Goal: Task Accomplishment & Management: Manage account settings

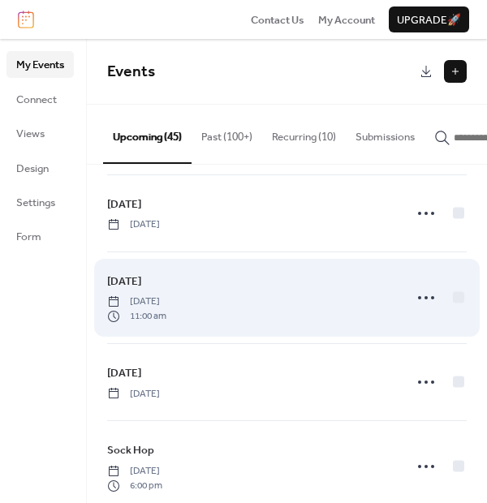
scroll to position [1893, 0]
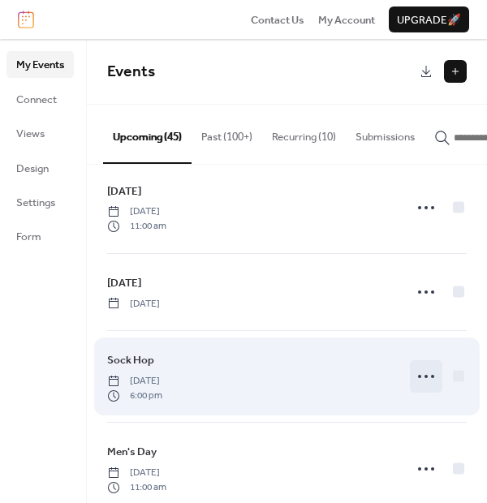
click at [418, 381] on icon at bounding box center [426, 377] width 26 height 26
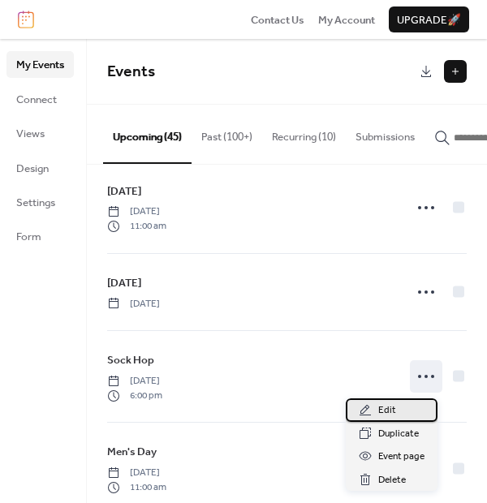
click at [403, 400] on div "Edit" at bounding box center [392, 409] width 92 height 23
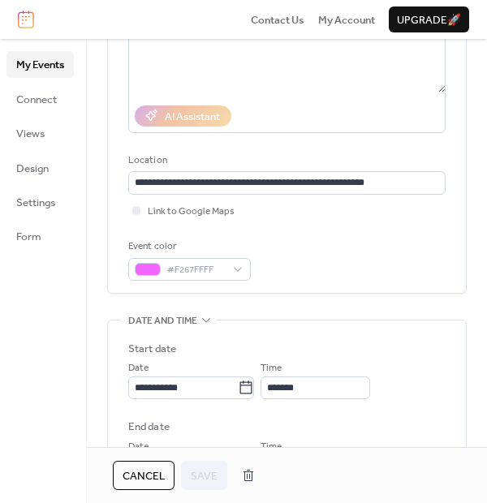
scroll to position [270, 0]
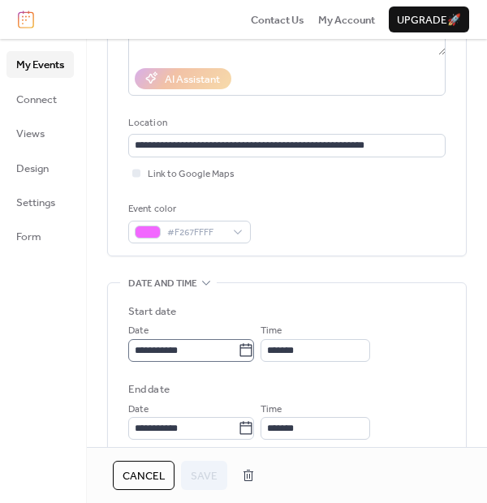
click at [250, 348] on icon at bounding box center [246, 350] width 16 height 16
click at [238, 348] on input "**********" at bounding box center [183, 350] width 110 height 23
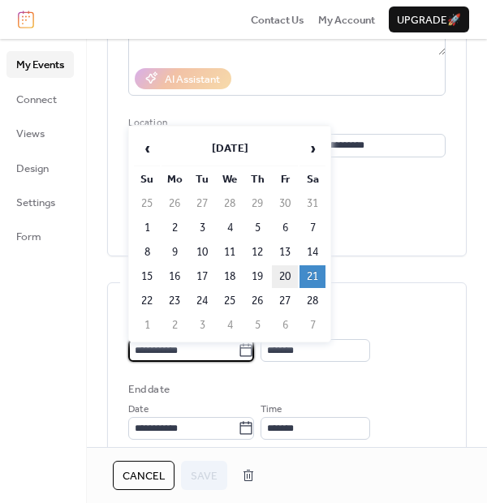
click at [282, 275] on td "20" at bounding box center [285, 276] width 26 height 23
type input "**********"
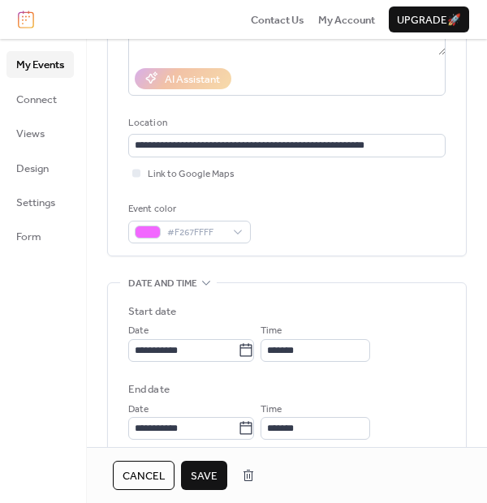
click at [217, 472] on button "Save" at bounding box center [204, 475] width 46 height 29
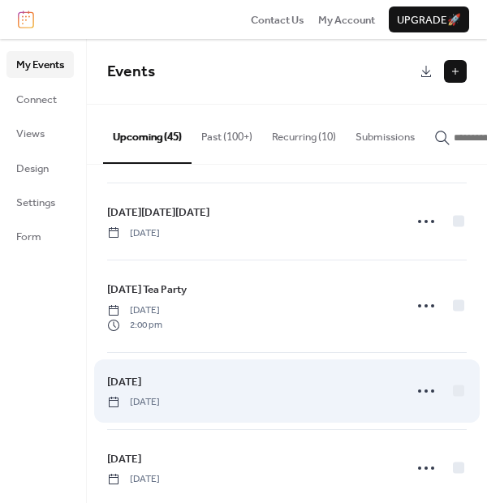
scroll to position [2980, 0]
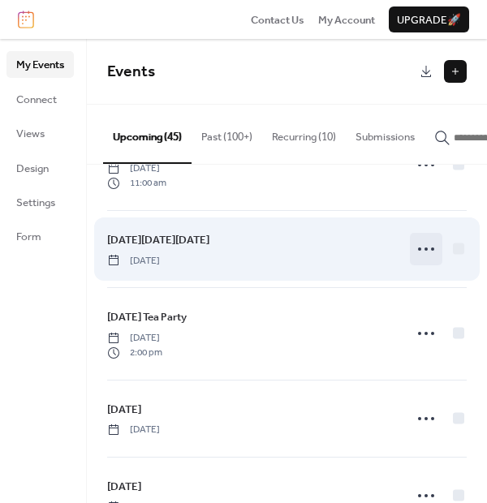
click at [428, 246] on icon at bounding box center [426, 249] width 26 height 26
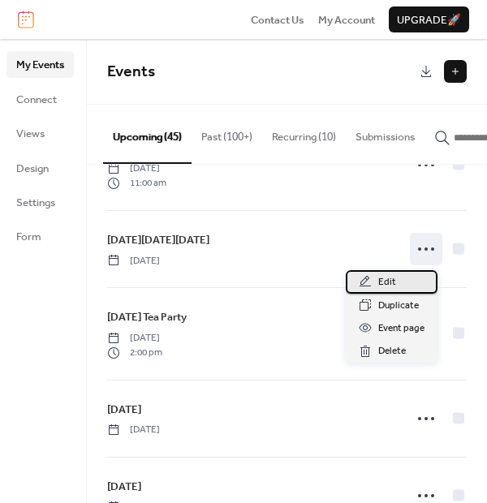
click at [416, 278] on div "Edit" at bounding box center [392, 281] width 92 height 23
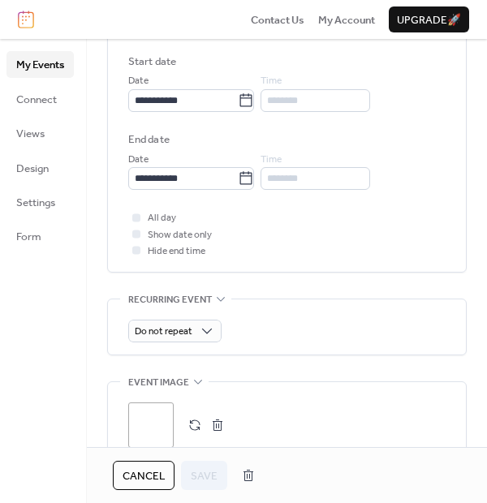
scroll to position [631, 0]
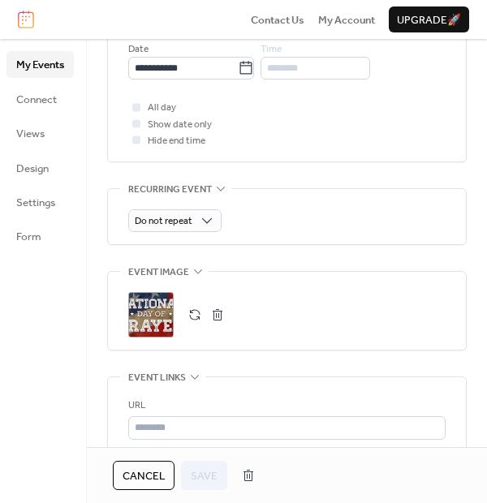
click at [150, 484] on span "Cancel" at bounding box center [144, 476] width 42 height 16
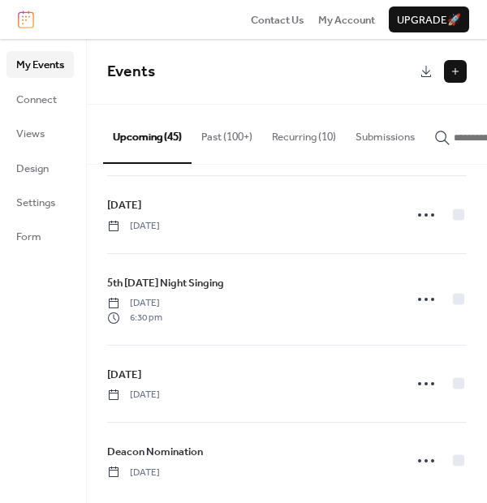
scroll to position [3521, 0]
